Goal: Task Accomplishment & Management: Manage account settings

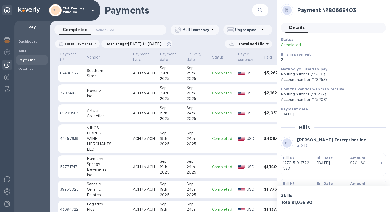
scroll to position [103, 0]
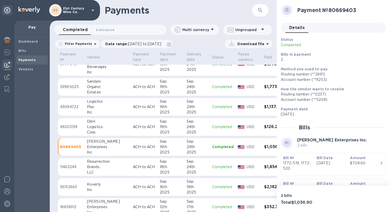
click at [8, 64] on img at bounding box center [7, 65] width 6 height 6
click at [26, 51] on span "Bills" at bounding box center [31, 50] width 27 height 5
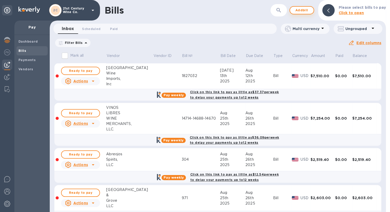
click at [307, 11] on span "Add bill" at bounding box center [301, 10] width 15 height 6
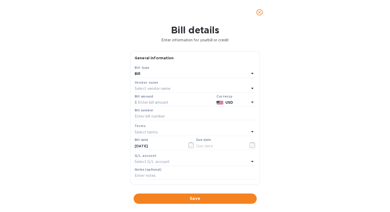
click at [161, 86] on p "Select vendor name" at bounding box center [153, 88] width 36 height 5
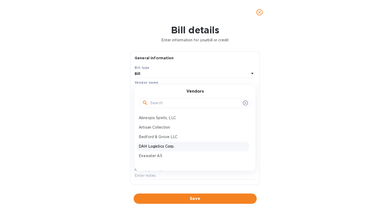
click at [167, 143] on div "DAH Logistics Corp." at bounding box center [193, 146] width 113 height 9
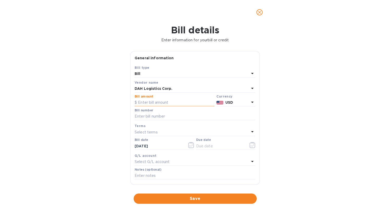
click at [163, 100] on input "text" at bounding box center [175, 103] width 80 height 8
type input "180"
click at [161, 115] on input "text" at bounding box center [195, 117] width 121 height 8
type input "2172"
click at [252, 146] on icon "button" at bounding box center [253, 145] width 6 height 6
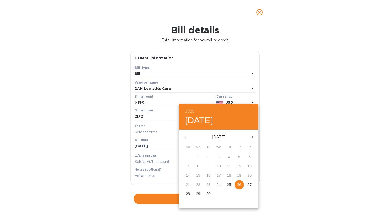
click at [239, 185] on p "26" at bounding box center [239, 184] width 4 height 5
type input "[DATE]"
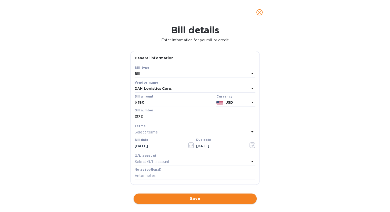
click at [177, 195] on span "Save" at bounding box center [195, 198] width 115 height 6
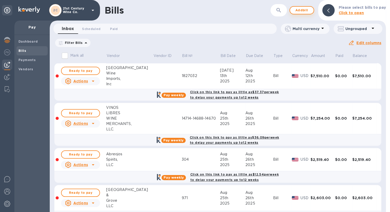
click at [306, 11] on span "Add bill" at bounding box center [301, 10] width 15 height 6
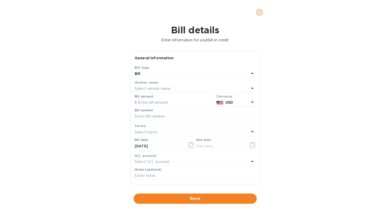
click at [179, 86] on div "Select vendor name" at bounding box center [192, 88] width 115 height 7
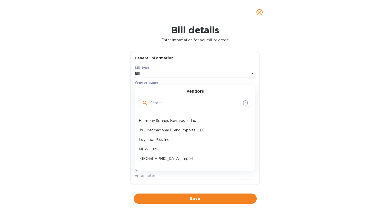
scroll to position [77, 0]
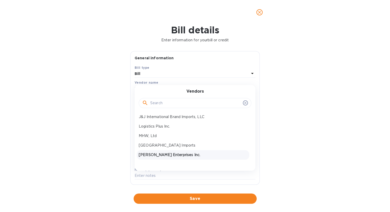
click at [170, 151] on div "[PERSON_NAME] Enterprises Inc." at bounding box center [193, 154] width 113 height 9
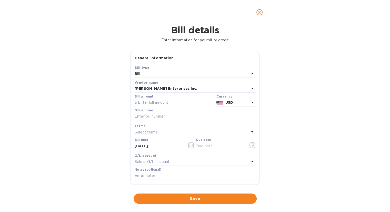
click at [173, 103] on input "text" at bounding box center [175, 103] width 80 height 8
type input "528.45"
click at [173, 118] on input "text" at bounding box center [195, 117] width 121 height 8
type input "1772-533, 1772-534"
click at [251, 144] on icon "button" at bounding box center [253, 145] width 6 height 6
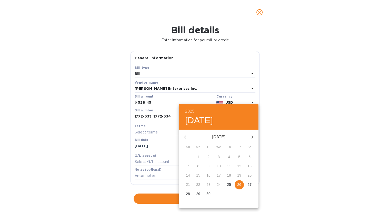
click at [238, 185] on p "26" at bounding box center [239, 184] width 4 height 5
type input "[DATE]"
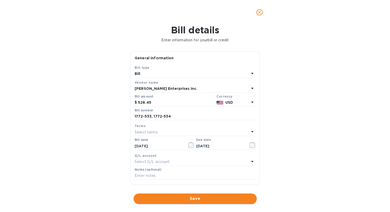
click at [201, 199] on span "Save" at bounding box center [195, 198] width 115 height 6
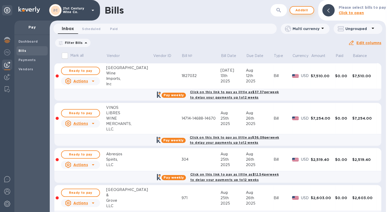
click at [301, 9] on span "Add bill" at bounding box center [301, 10] width 15 height 6
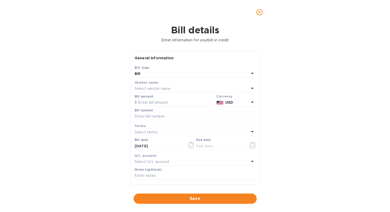
click at [169, 87] on p "Select vendor name" at bounding box center [153, 88] width 36 height 5
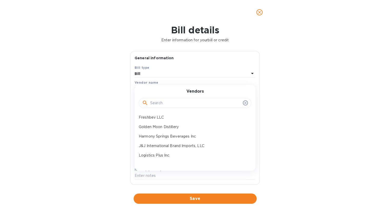
scroll to position [51, 0]
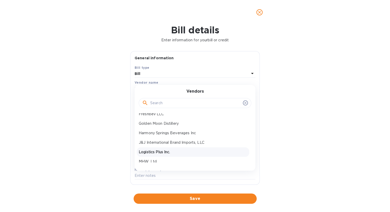
click at [158, 150] on p "Logistics Plus Inc." at bounding box center [193, 151] width 109 height 5
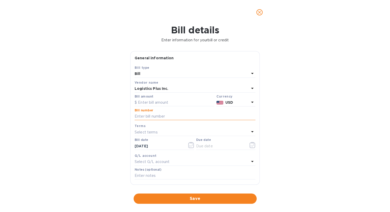
click at [160, 118] on input "text" at bounding box center [195, 117] width 121 height 8
paste input "LPA1745380B"
paste input "LPA1752649V"
type input "LPA1745380B-LPA1752649V"
drag, startPoint x: 318, startPoint y: 101, endPoint x: 299, endPoint y: 93, distance: 20.8
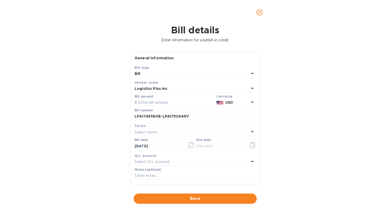
click at [318, 101] on div "Bill details Enter information for your bill or credit General information Save…" at bounding box center [195, 118] width 390 height 187
click at [158, 101] on input "text" at bounding box center [175, 103] width 80 height 8
type input "251"
click at [292, 140] on div "Bill details Enter information for your bill or credit General information Save…" at bounding box center [195, 118] width 390 height 187
click at [250, 145] on icon "button" at bounding box center [253, 145] width 6 height 6
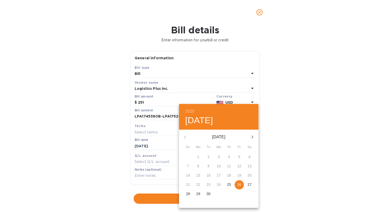
click at [238, 182] on p "26" at bounding box center [239, 184] width 4 height 5
type input "[DATE]"
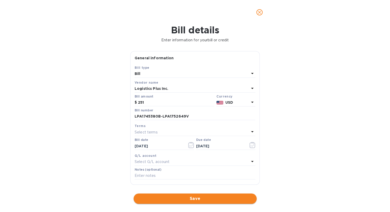
click at [199, 200] on span "Save" at bounding box center [195, 198] width 115 height 6
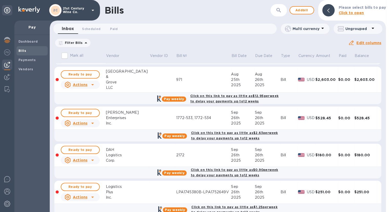
scroll to position [127, 0]
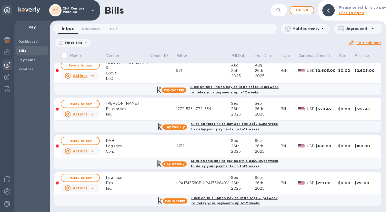
click at [231, 181] on div "26th" at bounding box center [243, 182] width 24 height 5
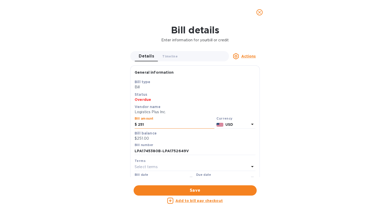
drag, startPoint x: 141, startPoint y: 124, endPoint x: 149, endPoint y: 124, distance: 8.0
click at [148, 124] on input "251" at bounding box center [176, 125] width 76 height 8
type input "296"
click at [311, 106] on div "Bill details Enter information for your bill or credit Details 0 Timeline 0 Act…" at bounding box center [195, 118] width 390 height 187
click at [192, 189] on span "Save" at bounding box center [195, 190] width 115 height 6
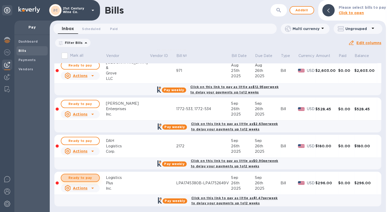
click at [86, 176] on span "Ready to pay" at bounding box center [80, 178] width 30 height 6
click at [88, 175] on span "Ready to pay" at bounding box center [80, 178] width 30 height 6
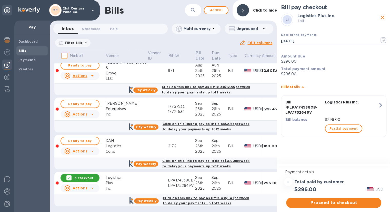
click at [356, 201] on span "Proceed to checkout" at bounding box center [333, 203] width 87 height 6
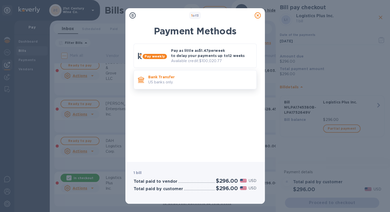
click at [186, 80] on p "US banks only." at bounding box center [200, 82] width 104 height 5
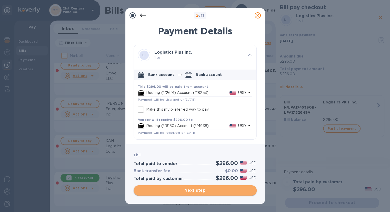
click at [200, 190] on span "Next step" at bounding box center [195, 190] width 115 height 6
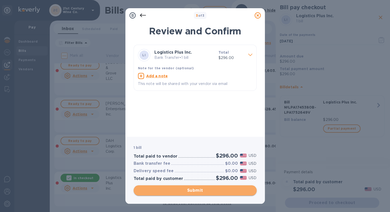
click at [195, 192] on span "Submit" at bounding box center [195, 190] width 115 height 6
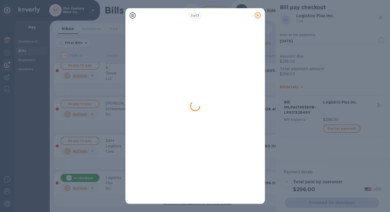
scroll to position [0, 0]
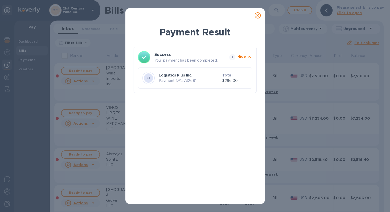
click at [257, 16] on icon at bounding box center [258, 15] width 6 height 6
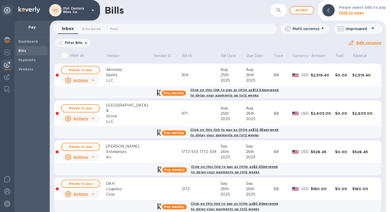
scroll to position [90, 0]
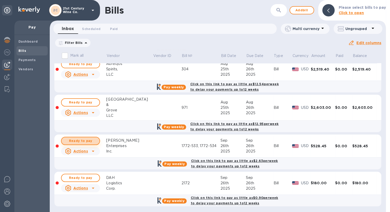
click at [93, 140] on span "Ready to pay" at bounding box center [81, 141] width 30 height 6
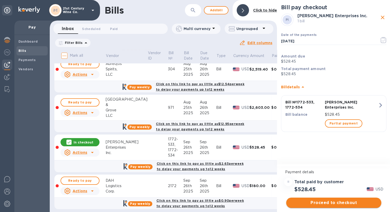
click at [334, 203] on span "Proceed to checkout" at bounding box center [333, 203] width 87 height 6
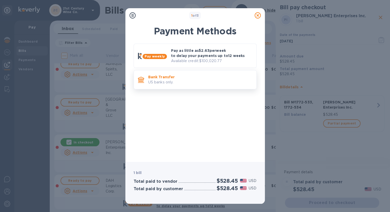
click at [192, 79] on p "Bank Transfer" at bounding box center [200, 76] width 104 height 5
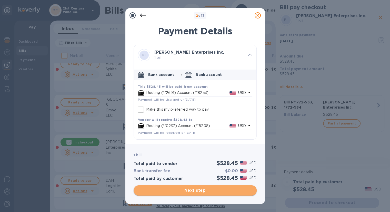
click at [197, 191] on span "Next step" at bounding box center [195, 190] width 115 height 6
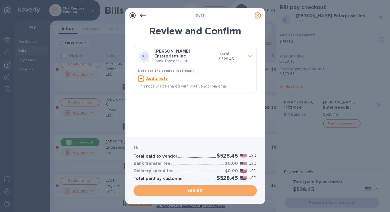
click at [197, 191] on span "Submit" at bounding box center [195, 190] width 115 height 6
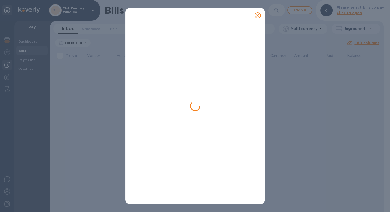
scroll to position [0, 0]
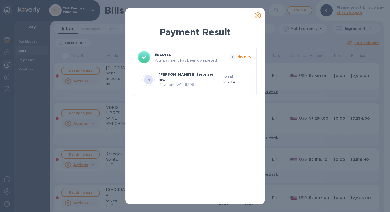
click at [259, 15] on icon at bounding box center [258, 15] width 6 height 6
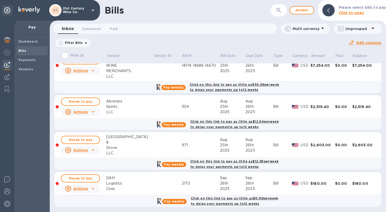
scroll to position [53, 0]
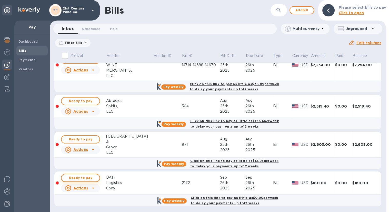
click at [95, 175] on span "Ready to pay" at bounding box center [81, 178] width 30 height 6
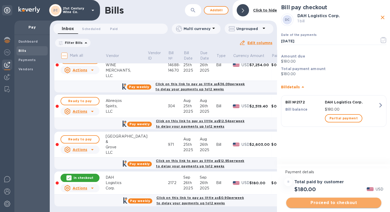
click at [342, 200] on span "Proceed to checkout" at bounding box center [333, 203] width 87 height 6
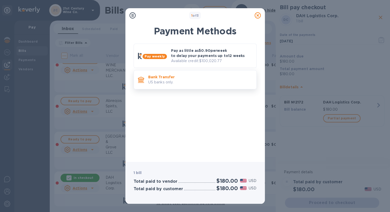
click at [200, 82] on p "US banks only." at bounding box center [200, 82] width 104 height 5
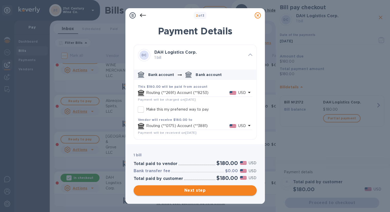
click at [214, 189] on span "Next step" at bounding box center [195, 190] width 115 height 6
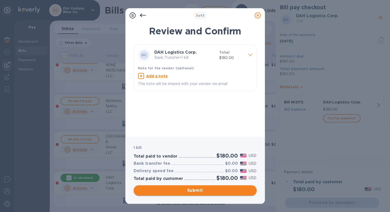
click at [214, 190] on span "Submit" at bounding box center [195, 190] width 115 height 6
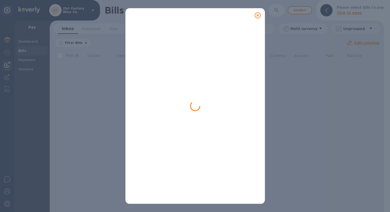
scroll to position [0, 0]
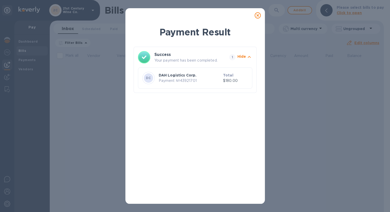
click at [259, 15] on icon at bounding box center [258, 15] width 6 height 6
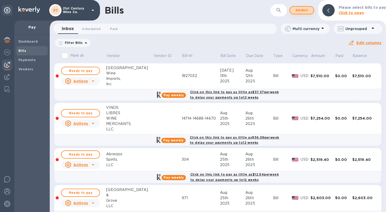
click at [309, 9] on span "Add bill" at bounding box center [301, 10] width 15 height 6
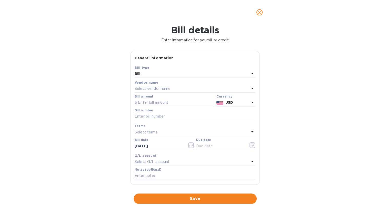
click at [162, 84] on div "Vendor name" at bounding box center [195, 82] width 121 height 5
click at [161, 89] on p "Select vendor name" at bounding box center [153, 88] width 36 height 5
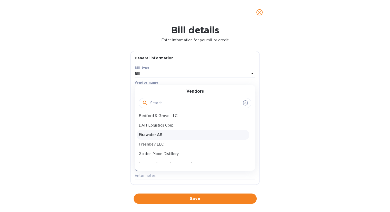
scroll to position [51, 0]
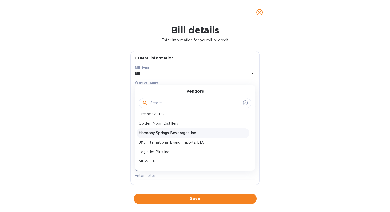
click at [171, 131] on p "Harmony Springs Beverages Inc" at bounding box center [193, 132] width 109 height 5
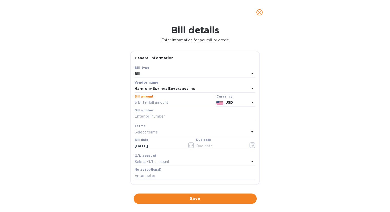
click at [161, 104] on input "text" at bounding box center [175, 103] width 80 height 8
type input "1,178"
click at [162, 116] on input "text" at bounding box center [195, 117] width 121 height 8
type input "250345-250306"
click at [250, 145] on icon "button" at bounding box center [253, 145] width 6 height 6
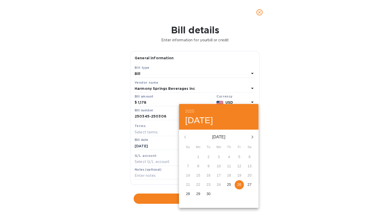
click at [239, 186] on p "26" at bounding box center [239, 184] width 4 height 5
type input "[DATE]"
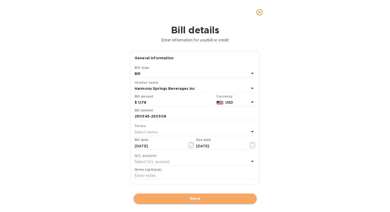
click at [207, 199] on span "Save" at bounding box center [195, 198] width 115 height 6
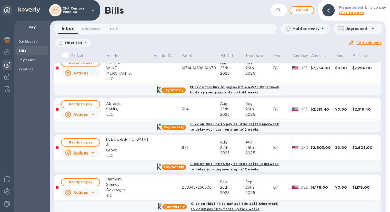
scroll to position [56, 0]
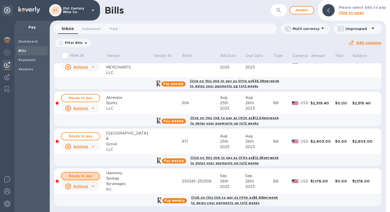
click at [95, 176] on span "Ready to pay" at bounding box center [81, 176] width 30 height 6
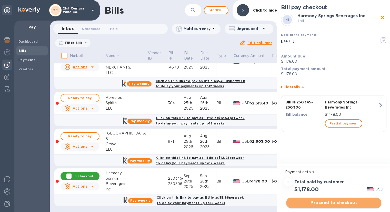
click at [356, 201] on span "Proceed to checkout" at bounding box center [333, 203] width 87 height 6
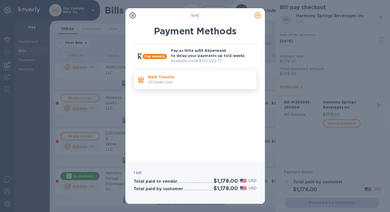
click at [222, 80] on p "US banks only." at bounding box center [200, 82] width 104 height 5
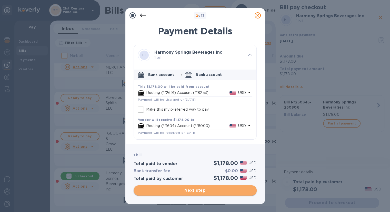
click at [212, 187] on span "Next step" at bounding box center [195, 190] width 115 height 6
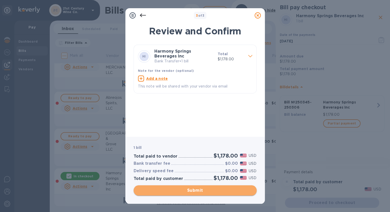
click at [212, 187] on span "Submit" at bounding box center [195, 190] width 115 height 6
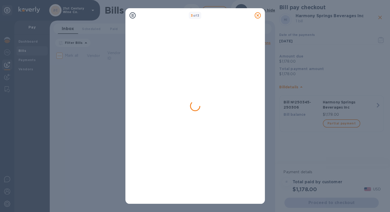
scroll to position [0, 0]
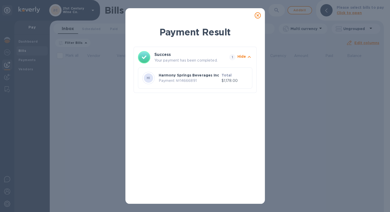
click at [258, 15] on icon at bounding box center [258, 15] width 6 height 6
